Goal: Find contact information: Find contact information

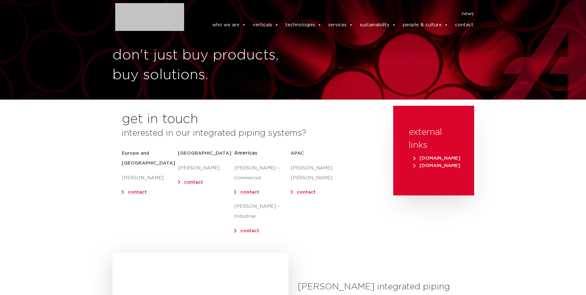
click at [251, 192] on link "contact" at bounding box center [249, 192] width 19 height 5
click at [467, 26] on link "contact" at bounding box center [464, 25] width 19 height 12
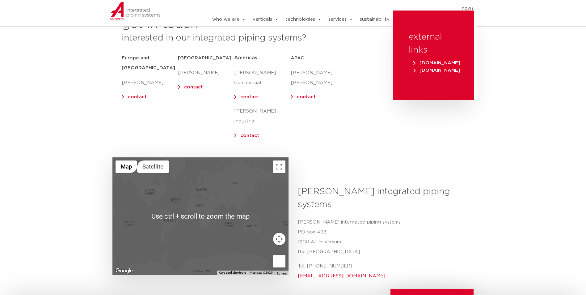
scroll to position [124, 0]
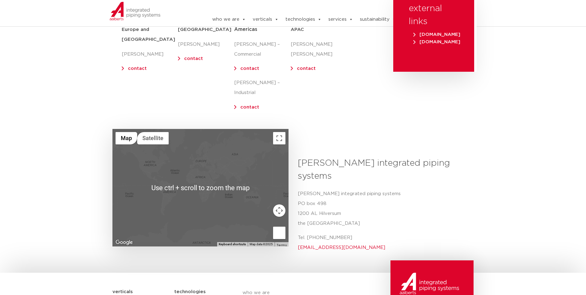
click at [240, 69] on link "contact" at bounding box center [249, 68] width 19 height 5
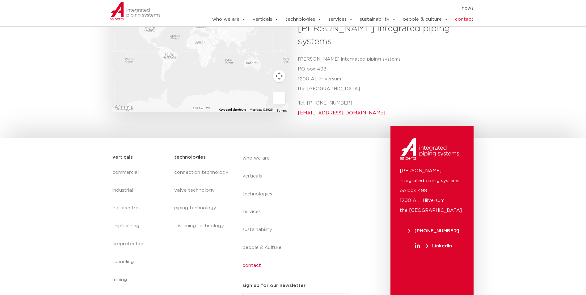
scroll to position [258, 0]
